Goal: Task Accomplishment & Management: Use online tool/utility

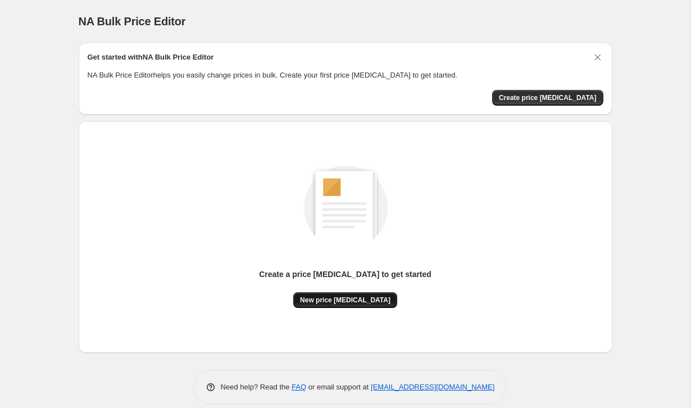
click at [355, 303] on span "New price [MEDICAL_DATA]" at bounding box center [345, 299] width 90 height 9
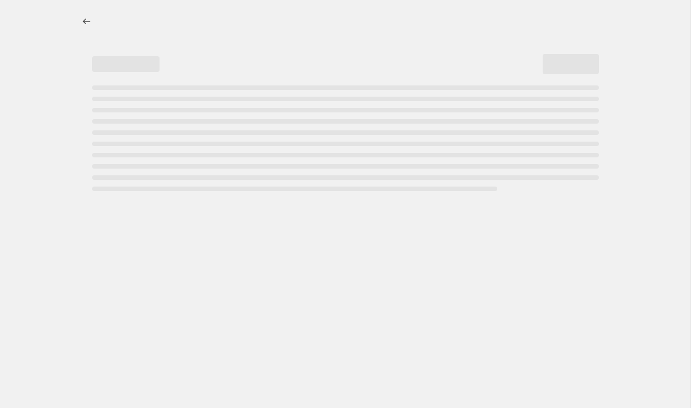
select select "percentage"
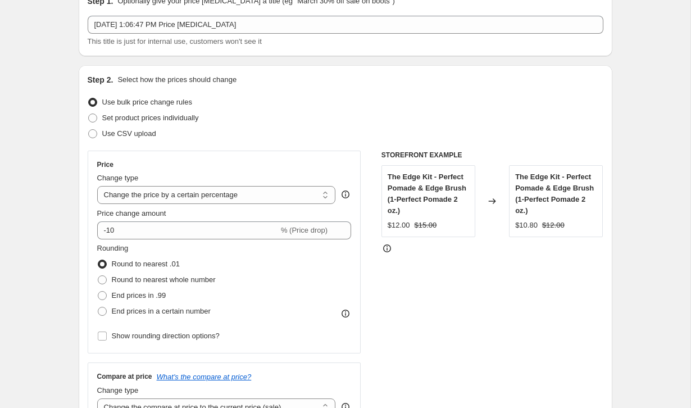
scroll to position [57, 0]
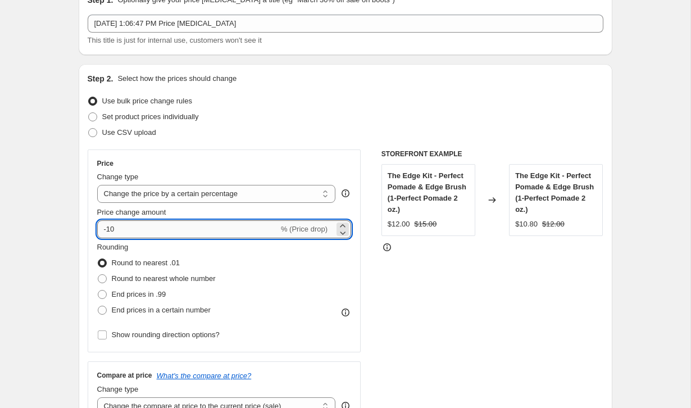
click at [225, 230] on input "-10" at bounding box center [187, 229] width 181 height 18
click at [185, 237] on input "-10" at bounding box center [187, 229] width 181 height 18
click at [347, 225] on icon at bounding box center [342, 225] width 11 height 11
click at [347, 226] on icon at bounding box center [342, 225] width 11 height 11
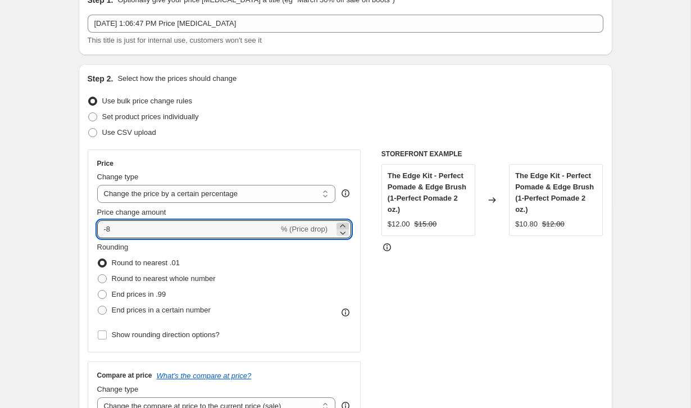
click at [347, 226] on icon at bounding box center [342, 225] width 11 height 11
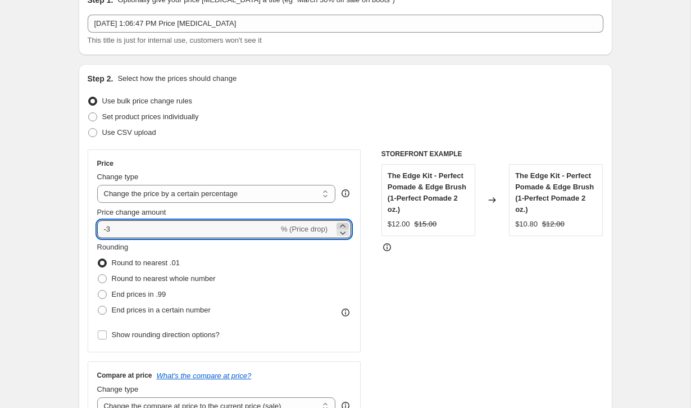
click at [347, 226] on icon at bounding box center [342, 225] width 11 height 11
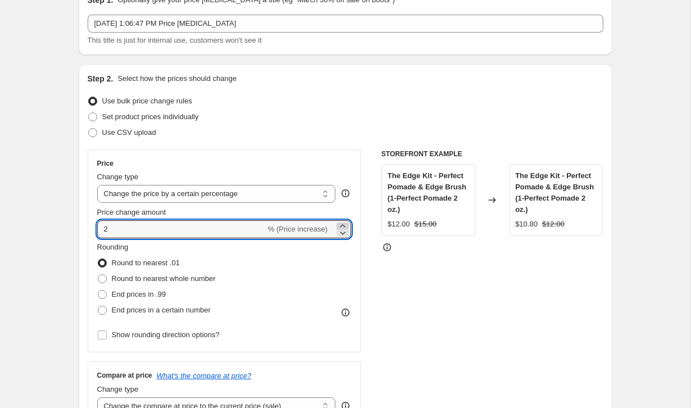
click at [347, 226] on icon at bounding box center [342, 225] width 11 height 11
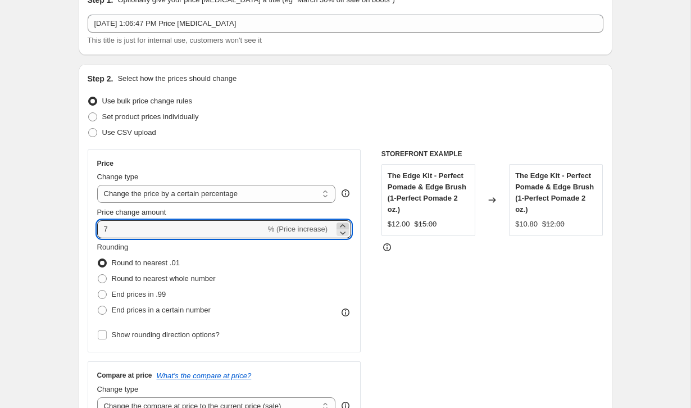
click at [347, 226] on icon at bounding box center [342, 225] width 11 height 11
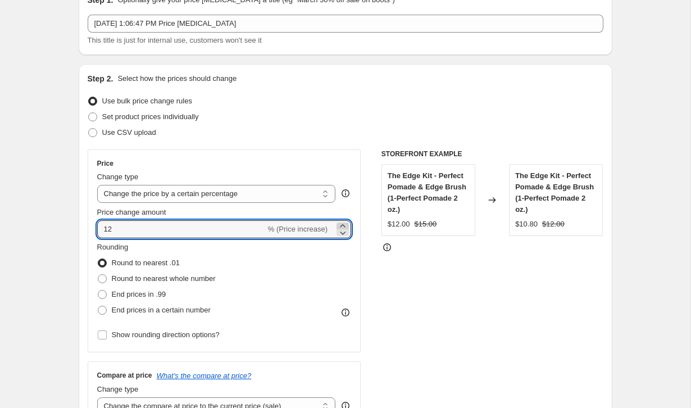
click at [347, 226] on icon at bounding box center [342, 225] width 11 height 11
type input "13"
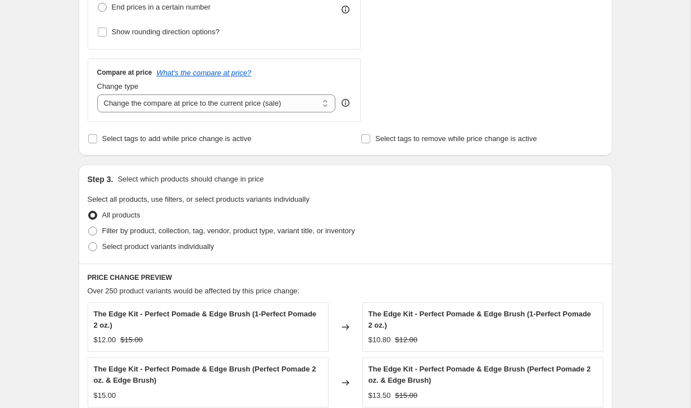
scroll to position [362, 0]
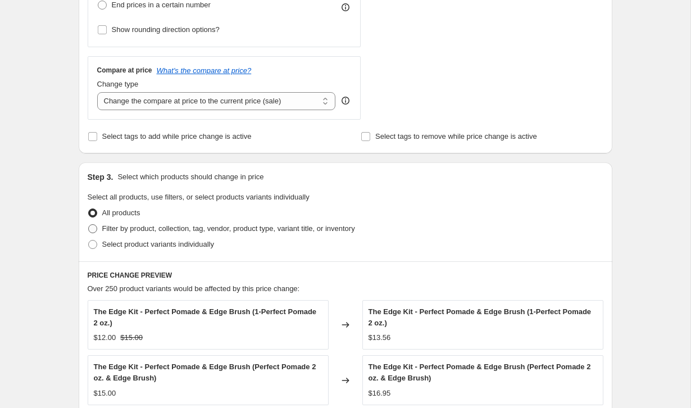
click at [286, 226] on span "Filter by product, collection, tag, vendor, product type, variant title, or inv…" at bounding box center [228, 228] width 253 height 8
click at [89, 225] on input "Filter by product, collection, tag, vendor, product type, variant title, or inv…" at bounding box center [88, 224] width 1 height 1
radio input "true"
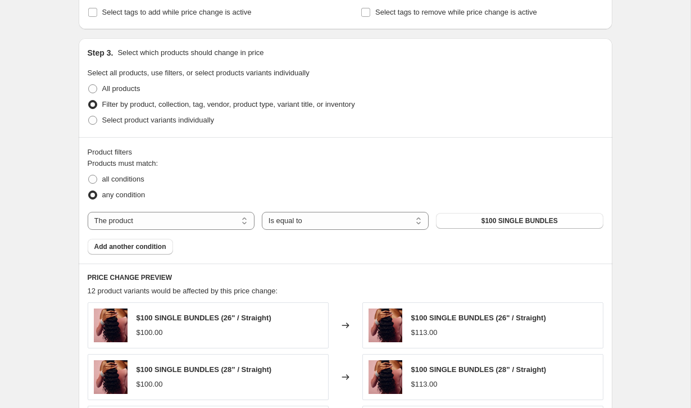
scroll to position [490, 0]
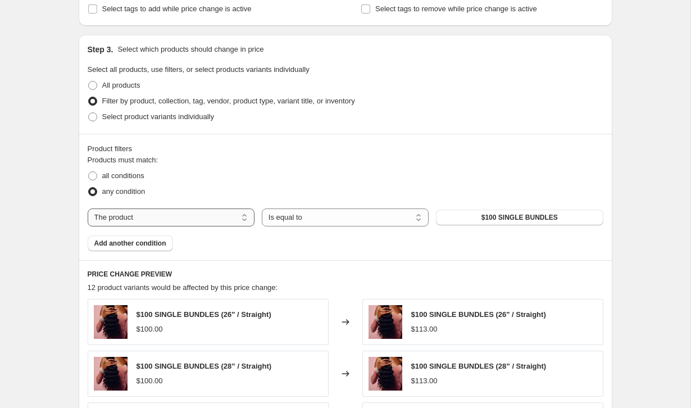
select select "collection"
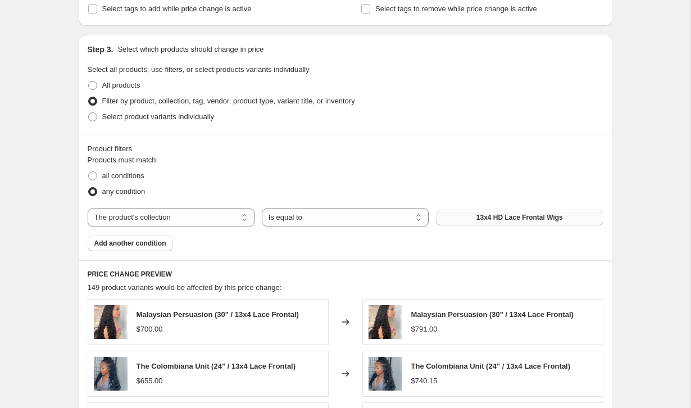
click at [476, 219] on span "13x4 HD Lace Frontal Wigs" at bounding box center [519, 217] width 87 height 9
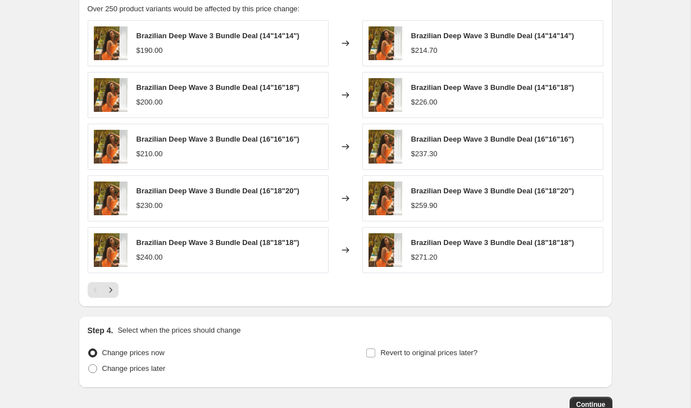
scroll to position [769, 0]
click at [116, 292] on button "Next" at bounding box center [111, 289] width 16 height 16
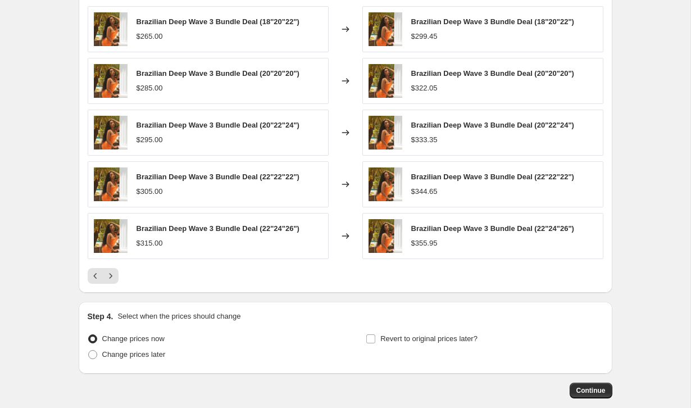
scroll to position [783, 0]
click at [576, 390] on span "Continue" at bounding box center [590, 389] width 29 height 9
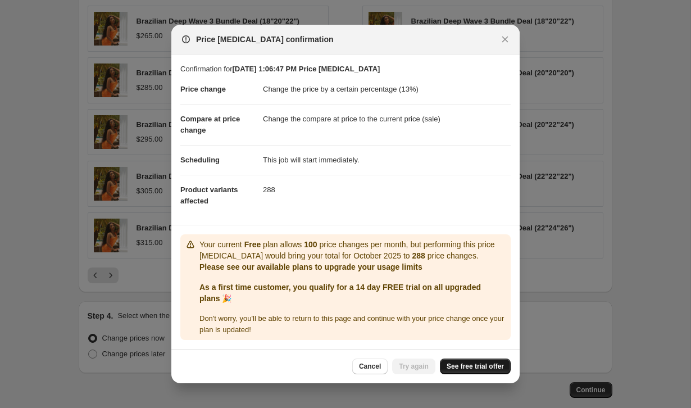
click at [464, 369] on span "See free trial offer" at bounding box center [475, 366] width 57 height 9
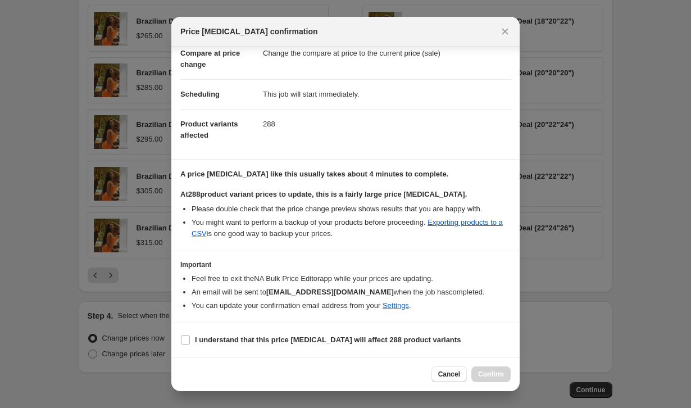
scroll to position [58, 0]
click at [185, 343] on input "I understand that this price change job will affect 288 product variants" at bounding box center [185, 339] width 9 height 9
checkbox input "true"
click at [479, 372] on span "Confirm" at bounding box center [491, 374] width 26 height 9
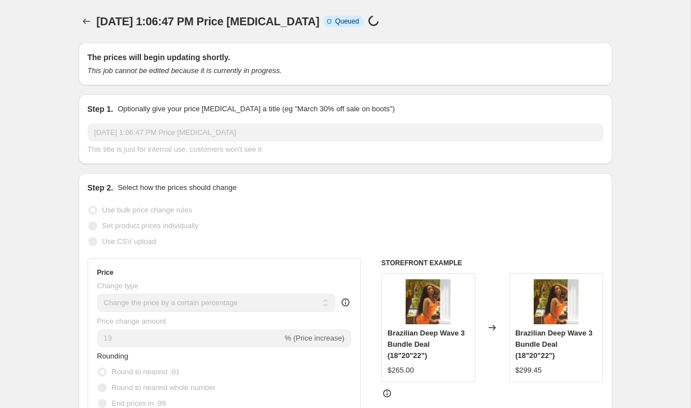
scroll to position [783, 0]
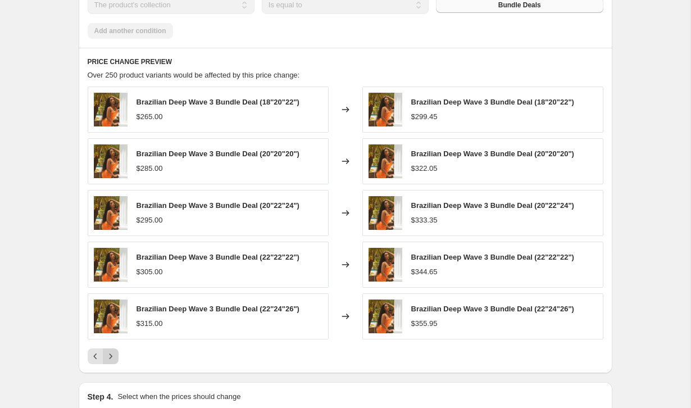
click at [115, 356] on icon "Next" at bounding box center [110, 356] width 11 height 11
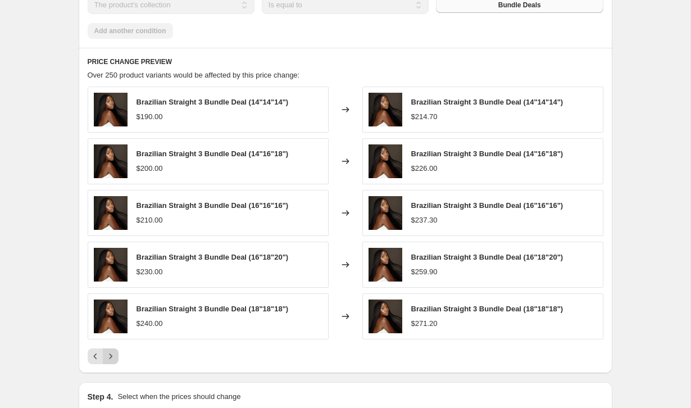
click at [115, 356] on icon "Next" at bounding box center [110, 356] width 11 height 11
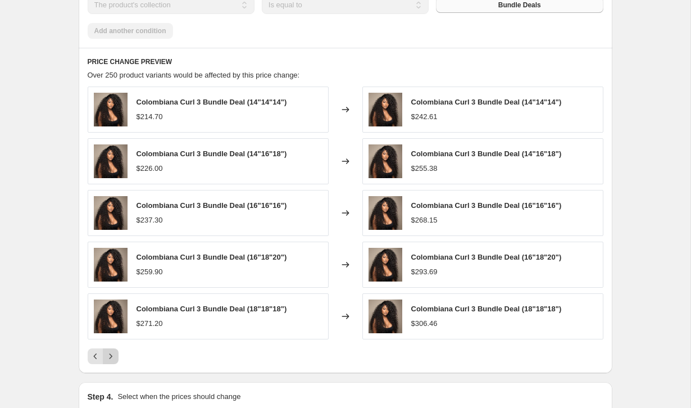
select select "percentage"
select select "collection"
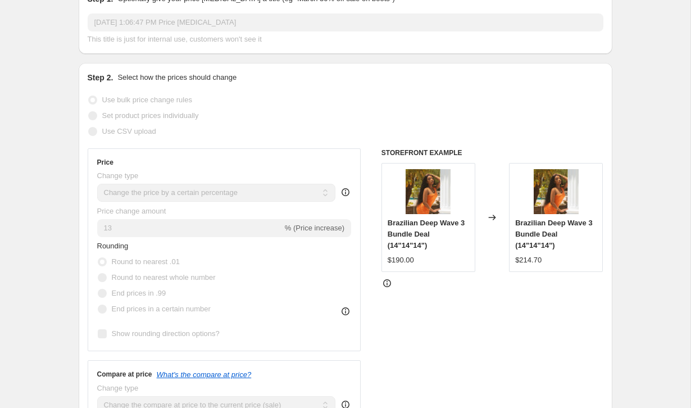
scroll to position [166, 0]
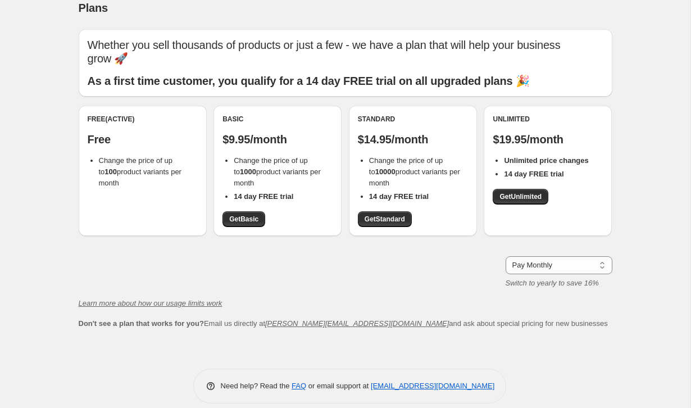
scroll to position [12, 0]
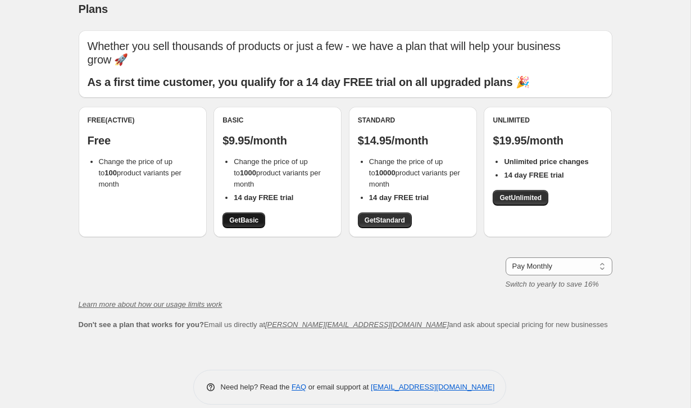
click at [262, 212] on link "Get Basic" at bounding box center [243, 220] width 43 height 16
